Goal: Check status

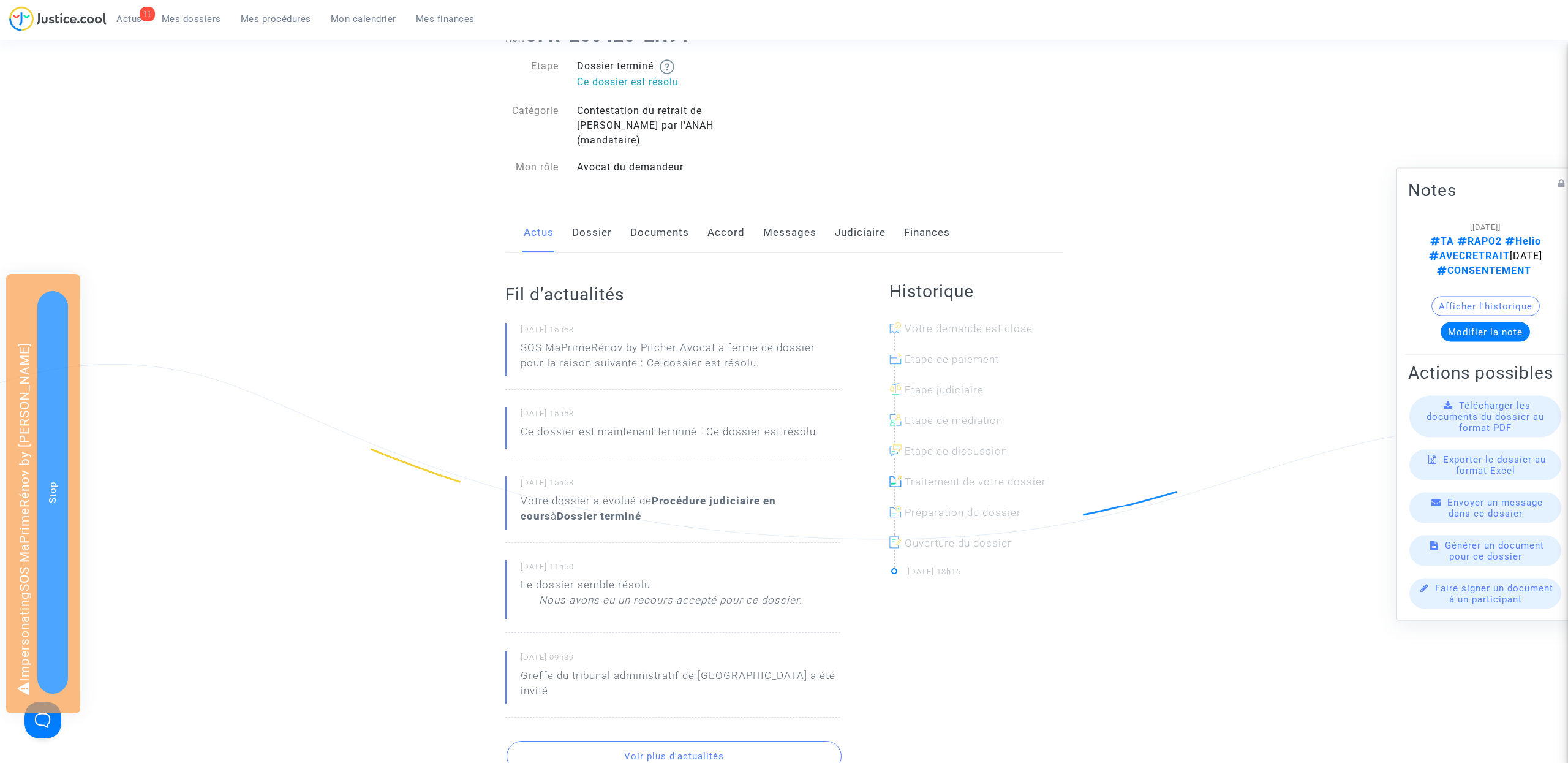
scroll to position [72, 0]
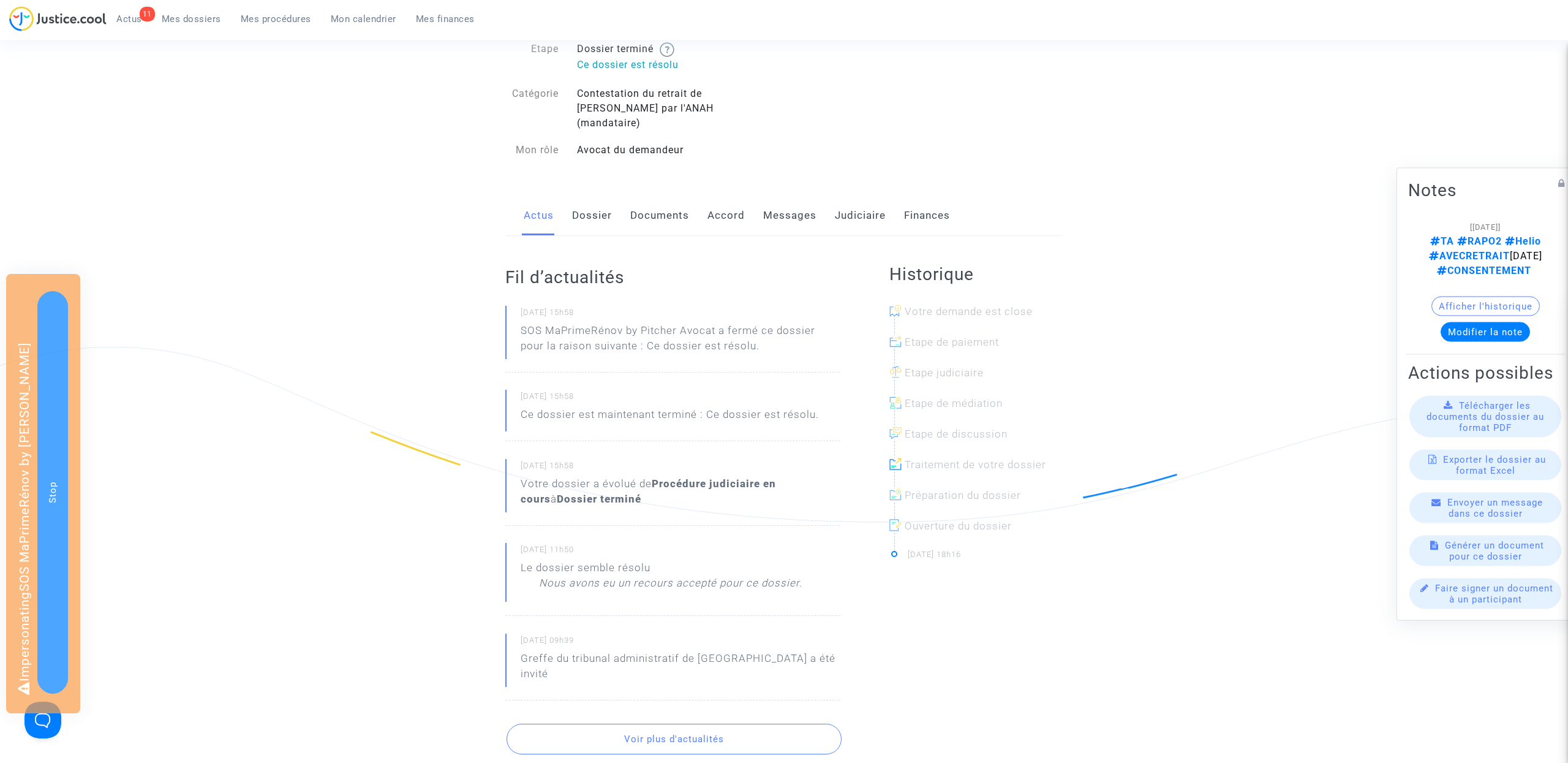
click at [632, 576] on p "Nous avons eu un recours accepté pour ce dossier." at bounding box center [670, 586] width 263 height 21
copy p "Nous avons eu un recours accepté pour ce dossier."
